Goal: Task Accomplishment & Management: Manage account settings

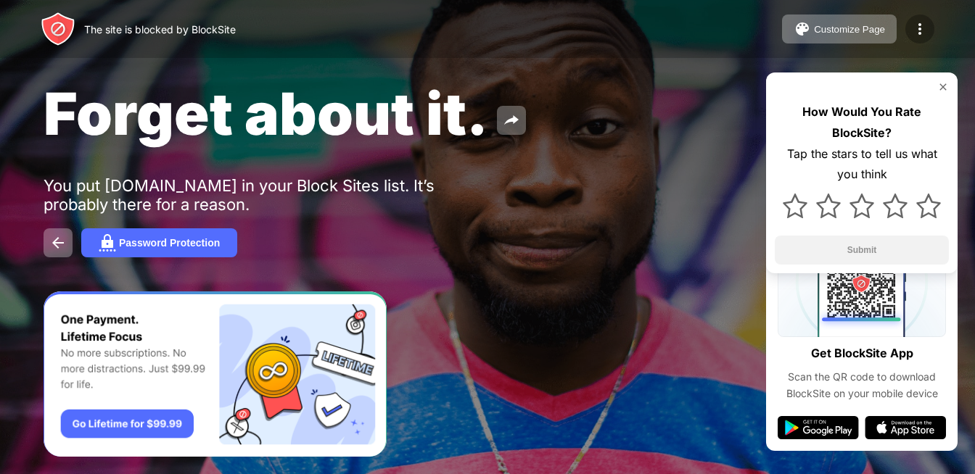
click at [923, 26] on img at bounding box center [919, 28] width 17 height 17
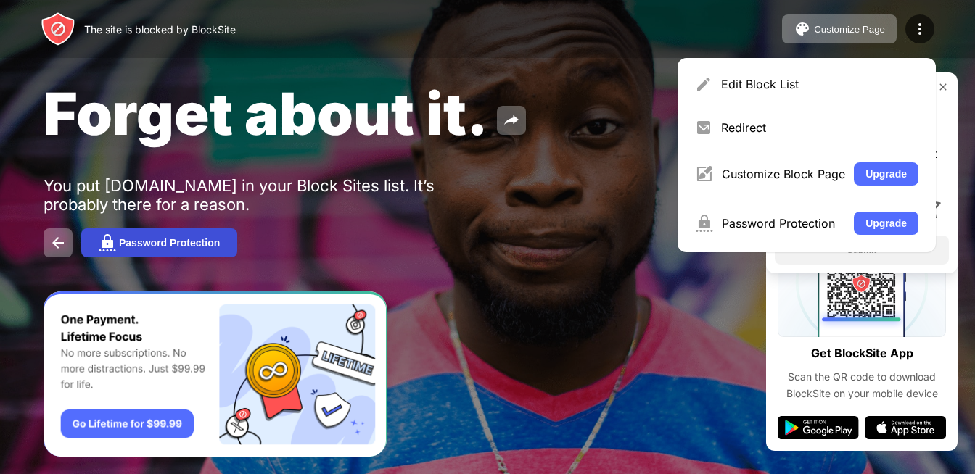
click at [151, 242] on div "Password Protection" at bounding box center [169, 243] width 101 height 12
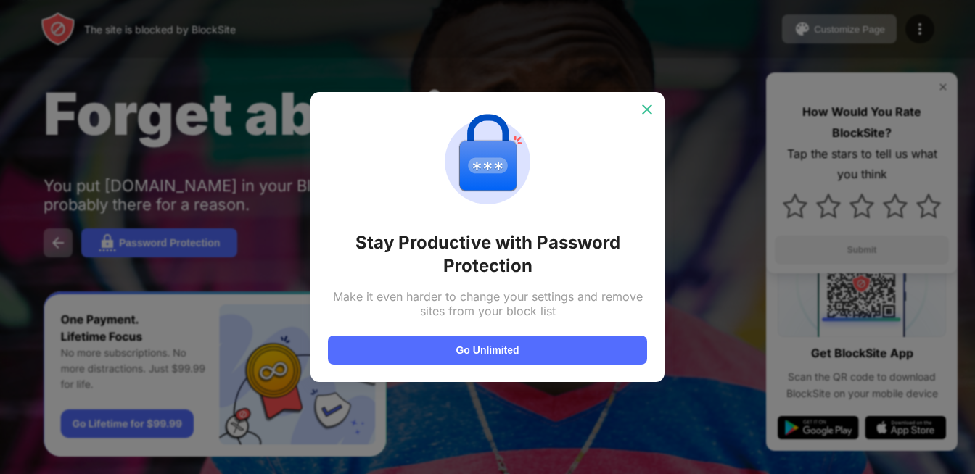
click at [655, 103] on div at bounding box center [646, 109] width 23 height 23
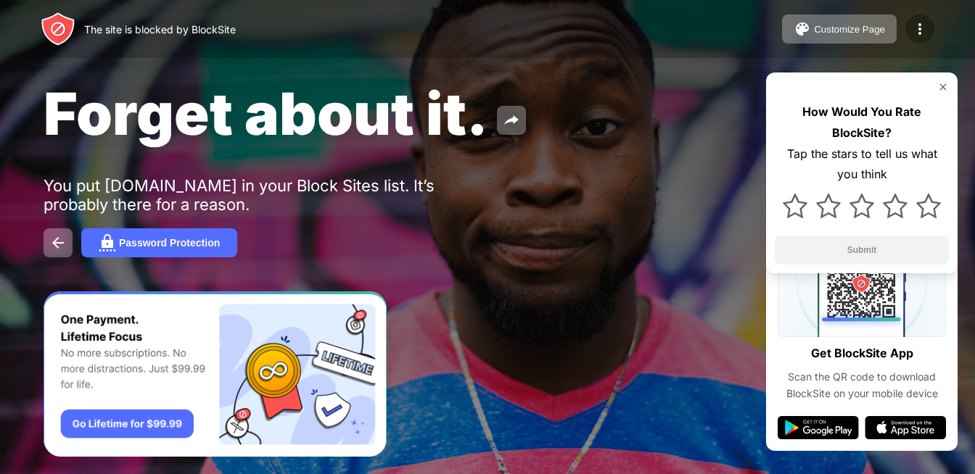
click at [918, 30] on img at bounding box center [919, 28] width 17 height 17
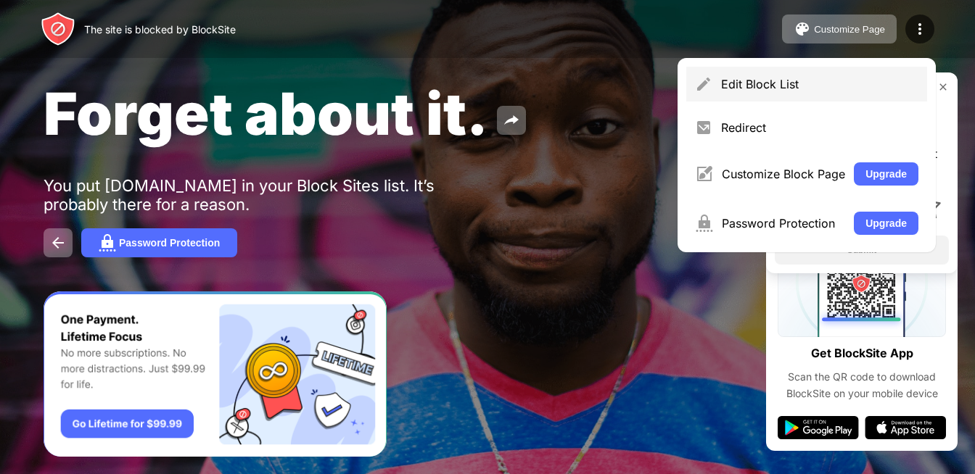
click at [778, 92] on div "Edit Block List" at bounding box center [806, 84] width 241 height 35
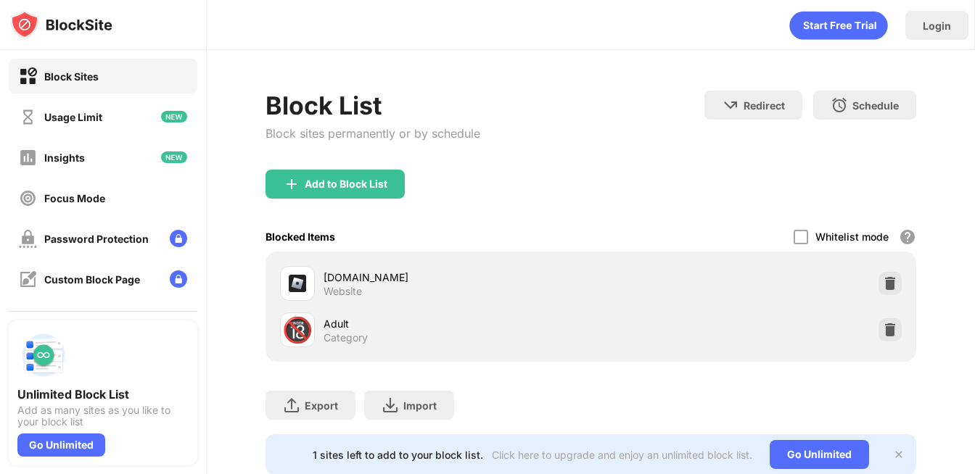
scroll to position [52, 0]
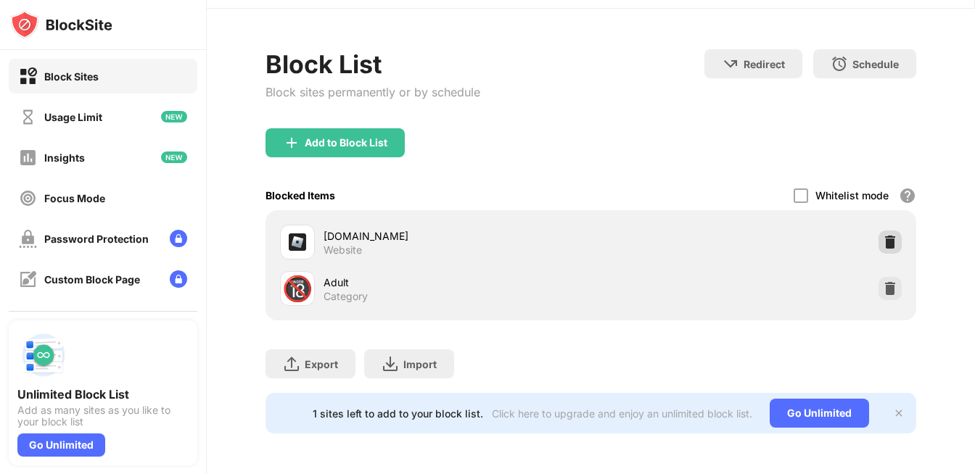
click at [883, 235] on img at bounding box center [890, 242] width 15 height 15
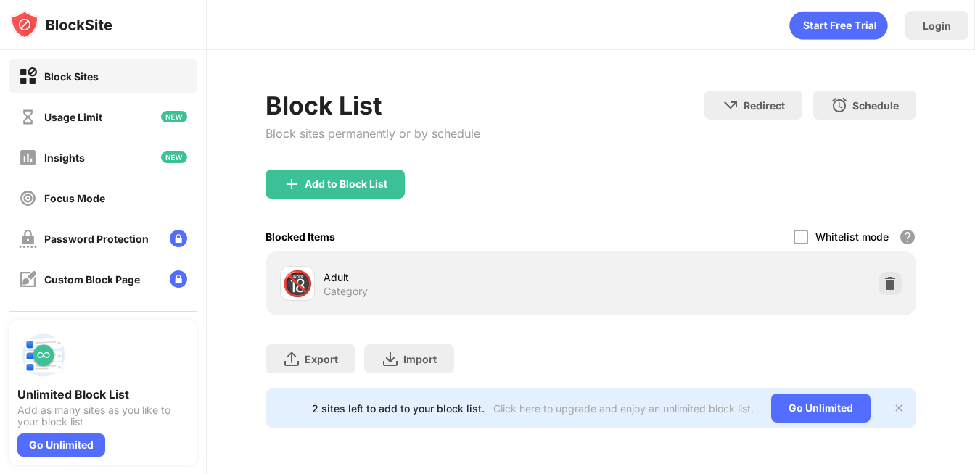
scroll to position [0, 0]
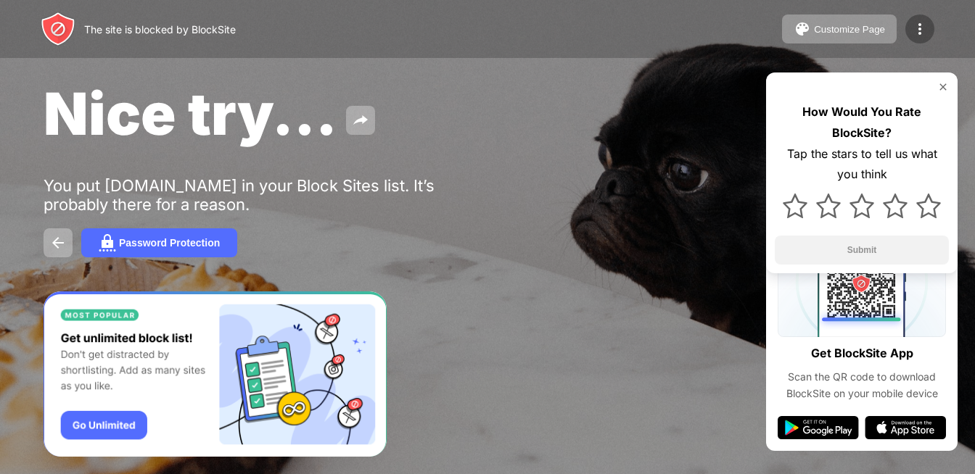
click at [910, 24] on div at bounding box center [919, 29] width 29 height 29
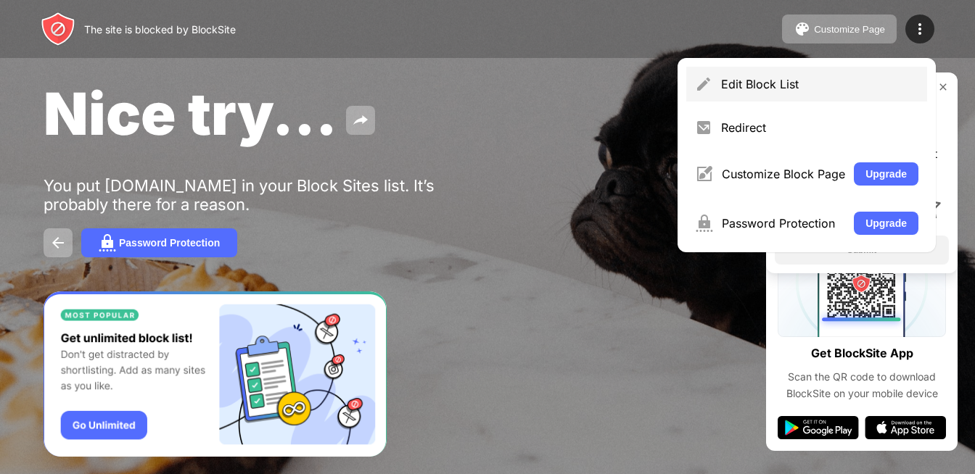
click at [804, 91] on div "Edit Block List" at bounding box center [806, 84] width 241 height 35
